Goal: Task Accomplishment & Management: Complete application form

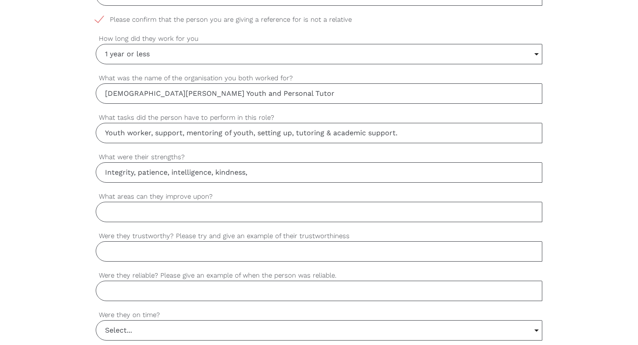
click at [145, 211] on input "What areas can they improve upon?" at bounding box center [319, 212] width 447 height 20
click at [256, 172] on input "Integrity, patience, intelligence, kindness," at bounding box center [319, 172] width 447 height 20
type input "Integrity, patience, intelligence, kindness, dilligence, thoughtfulness and att…"
click at [137, 212] on input "What areas can they improve upon?" at bounding box center [319, 212] width 447 height 20
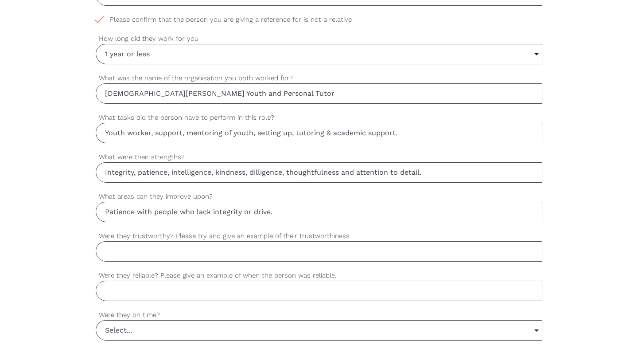
click at [135, 213] on input "Patience with people who lack integrity or drive." at bounding box center [319, 212] width 447 height 20
type input "h"
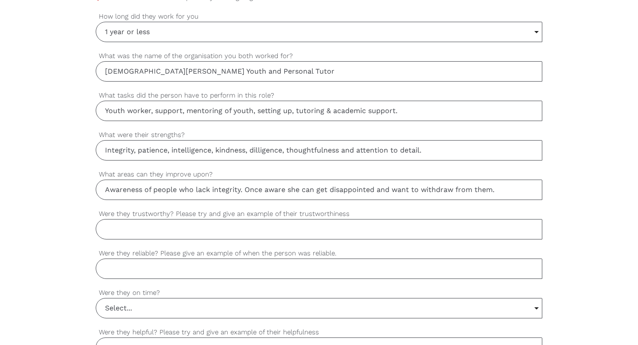
scroll to position [542, 0]
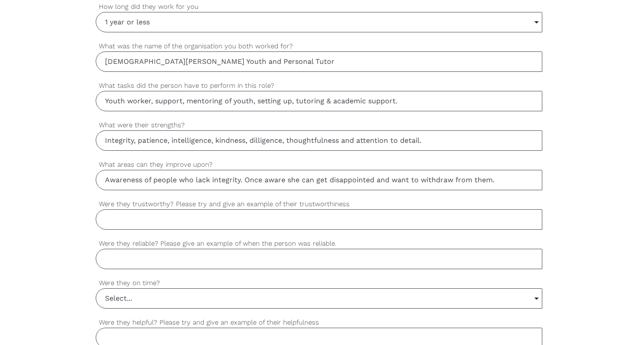
type input "Awareness of people who lack integrity. Once aware she can get disappointed and…"
click at [147, 222] on input "Were they trustworthy? Please try and give an example of their trustworthiness" at bounding box center [319, 219] width 447 height 20
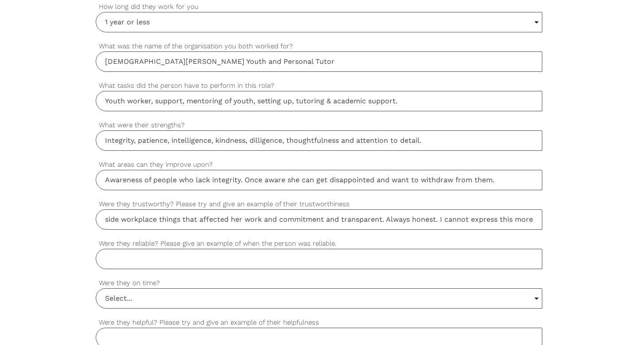
scroll to position [0, 673]
type input "Extremely trustworthy with all ages. Trustworthy with commitment, no tardiness …"
click at [136, 256] on input "Were they reliable? Please give an example of when the person was reliable." at bounding box center [319, 259] width 447 height 20
type input "Very reliable"
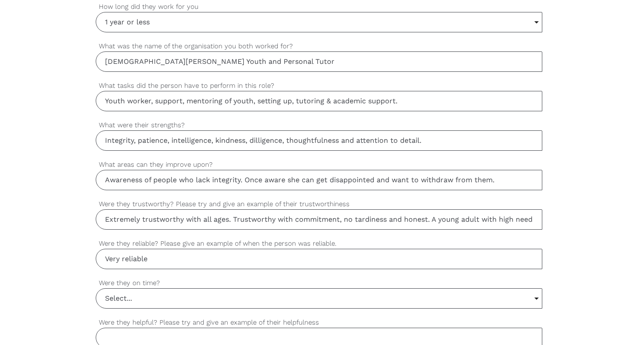
click at [537, 297] on input "Select..." at bounding box center [319, 298] width 446 height 19
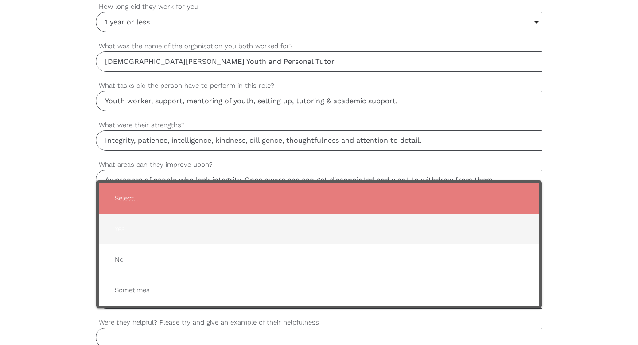
click at [125, 229] on span "Yes" at bounding box center [319, 229] width 423 height 22
type input "Yes"
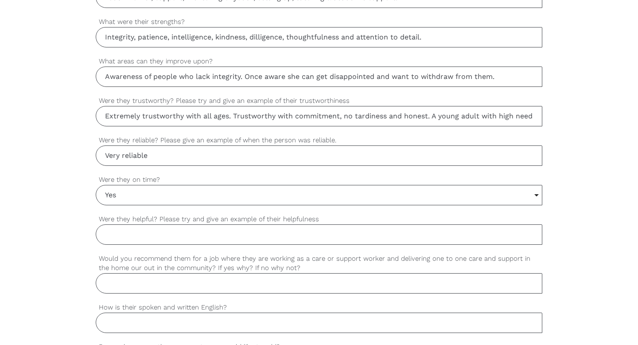
scroll to position [650, 0]
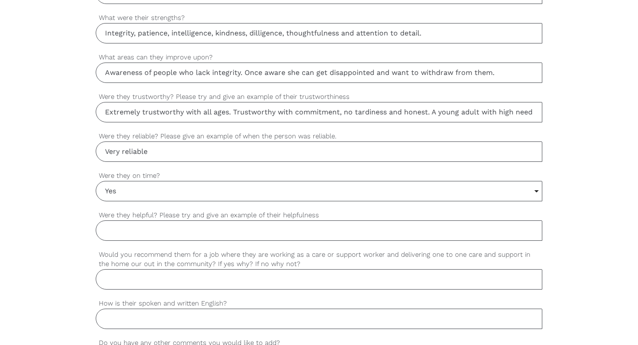
click at [202, 230] on input "Were they helpful? Please try and give an example of their helpfulness" at bounding box center [319, 230] width 447 height 20
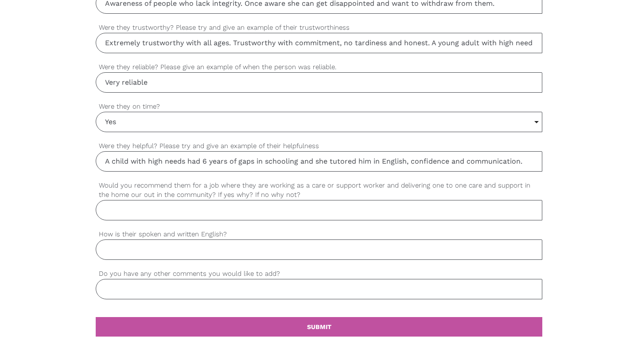
scroll to position [719, 0]
type input "A child with high needs had 6 years of gaps in schooling and she tutored him in…"
click at [144, 206] on input "Would you recommend them for a job where they are working as a care or support …" at bounding box center [319, 209] width 447 height 20
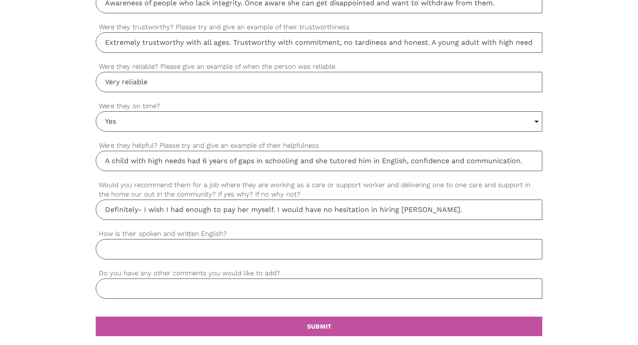
type input "Definitely- I wish I had enough to pay her myself. I would have no hesitation i…"
click at [123, 246] on input "How is their spoken and written English?" at bounding box center [319, 249] width 447 height 20
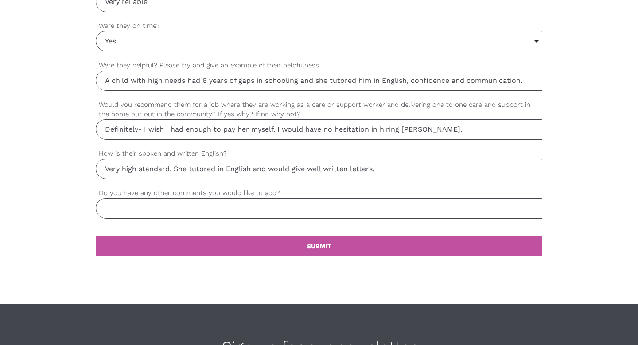
scroll to position [800, 0]
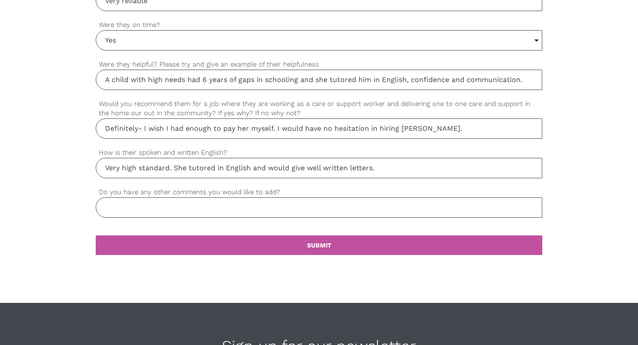
type input "Very high standard. She tutored in English and would give well written letters."
click at [125, 206] on input "Do you have any other comments you would like to add?" at bounding box center [319, 207] width 447 height 20
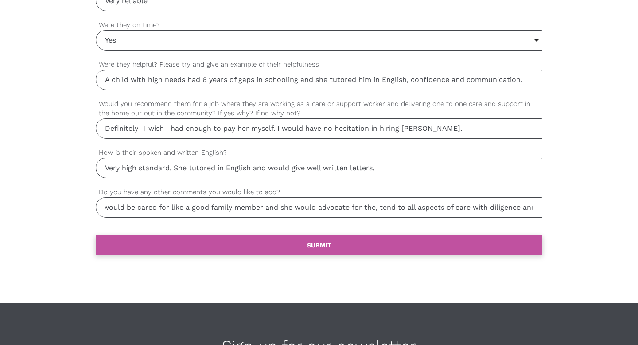
type input "I work in the helping profession as a mental health professional and would reco…"
click at [328, 246] on b "SUBMIT" at bounding box center [319, 245] width 24 height 7
